Goal: Book appointment/travel/reservation

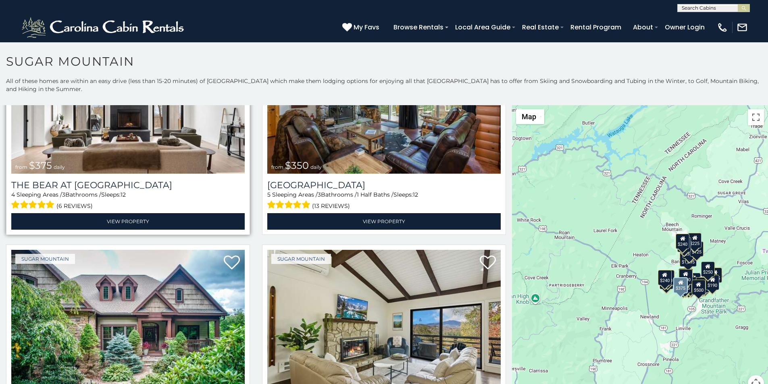
scroll to position [168, 0]
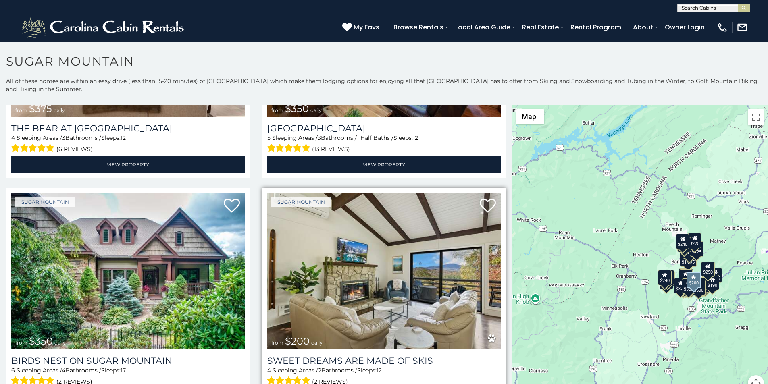
click at [287, 212] on img at bounding box center [383, 271] width 233 height 156
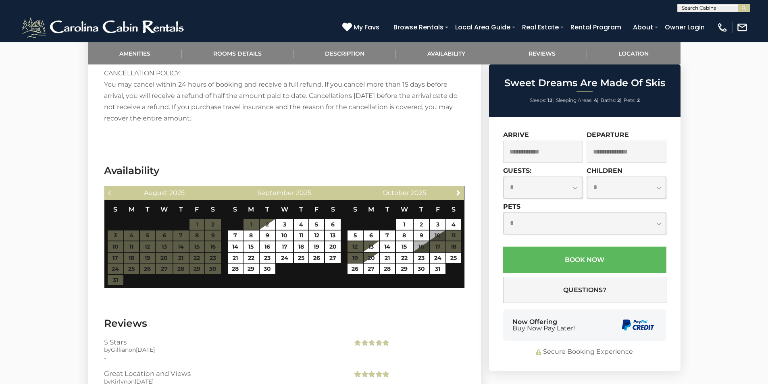
scroll to position [1292, 0]
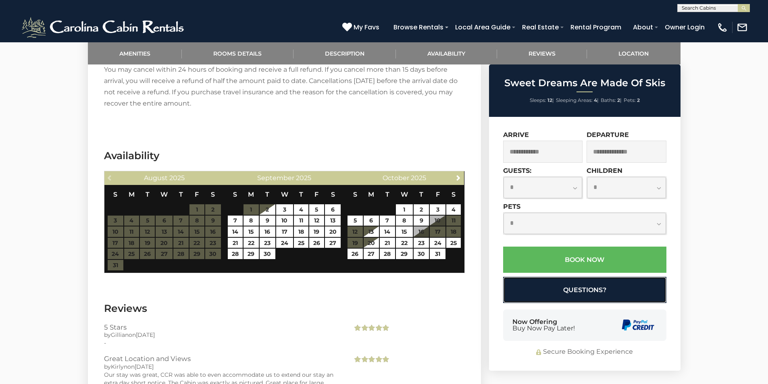
click at [519, 285] on button "Questions?" at bounding box center [584, 290] width 163 height 26
select select "*"
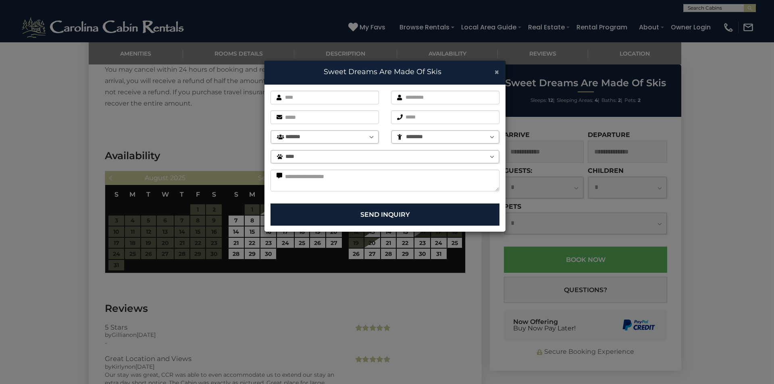
click at [495, 71] on span "×" at bounding box center [496, 72] width 5 height 10
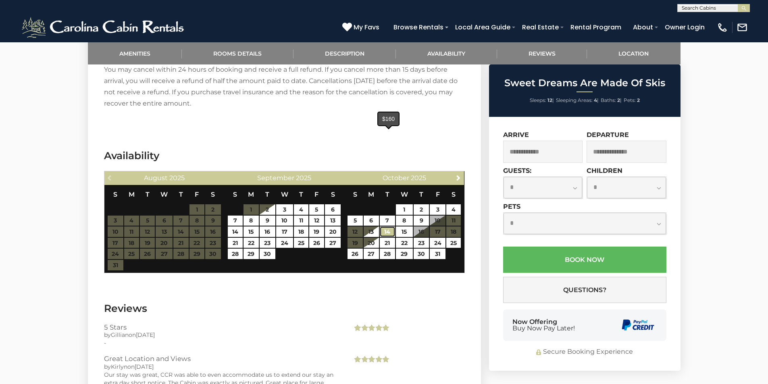
click at [384, 226] on link "14" at bounding box center [387, 231] width 15 height 10
type input "**********"
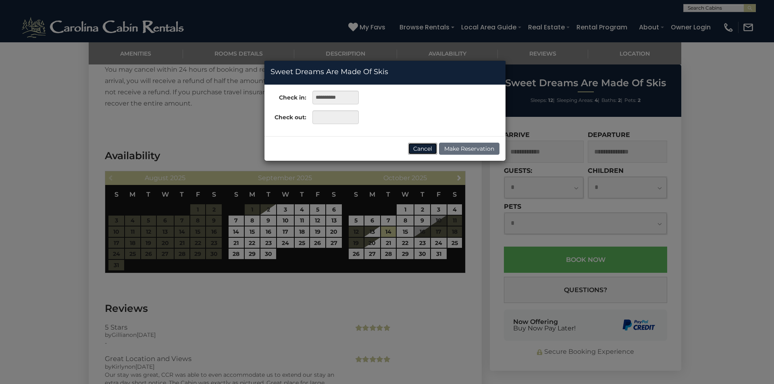
click at [423, 152] on button "Cancel" at bounding box center [422, 149] width 29 height 12
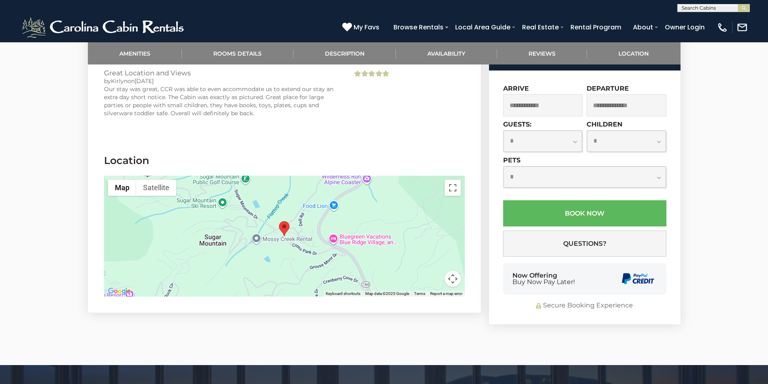
scroll to position [1242, 0]
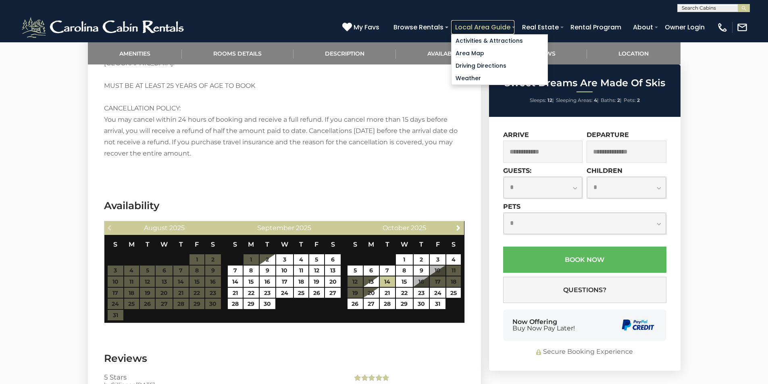
click at [514, 30] on link "Local Area Guide" at bounding box center [482, 27] width 63 height 14
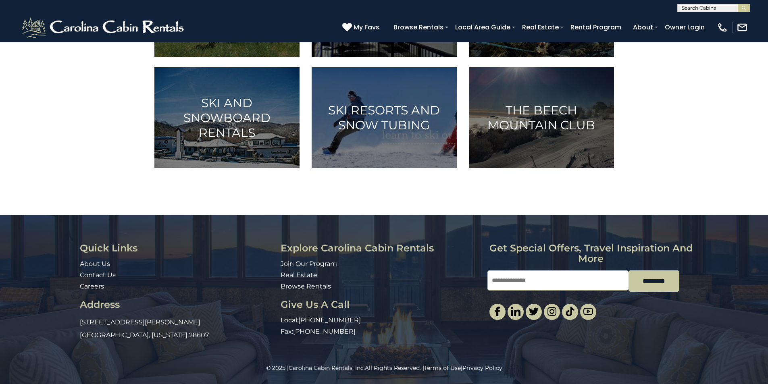
scroll to position [518, 0]
click at [81, 284] on link "Careers" at bounding box center [92, 287] width 24 height 8
